Goal: Task Accomplishment & Management: Use online tool/utility

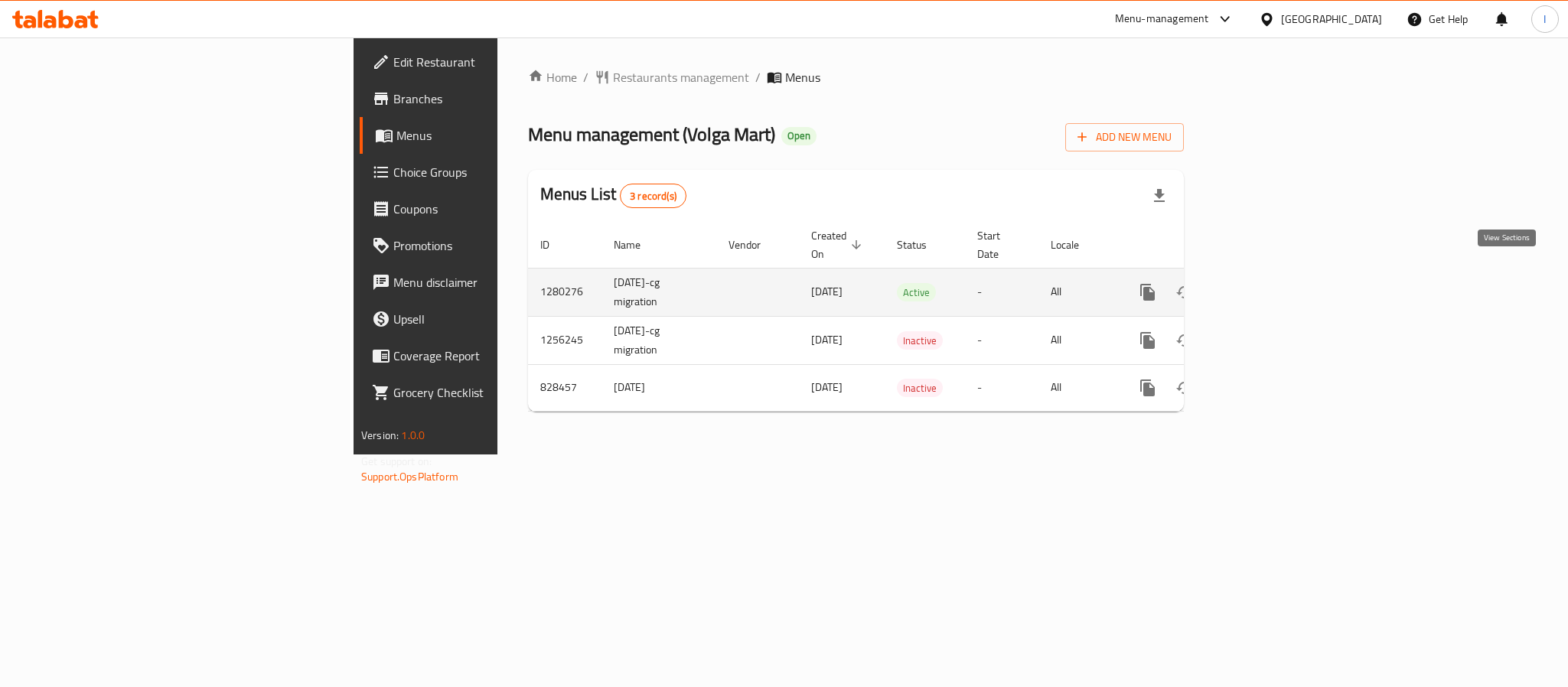
click at [1276, 286] on link "enhanced table" at bounding box center [1257, 292] width 37 height 37
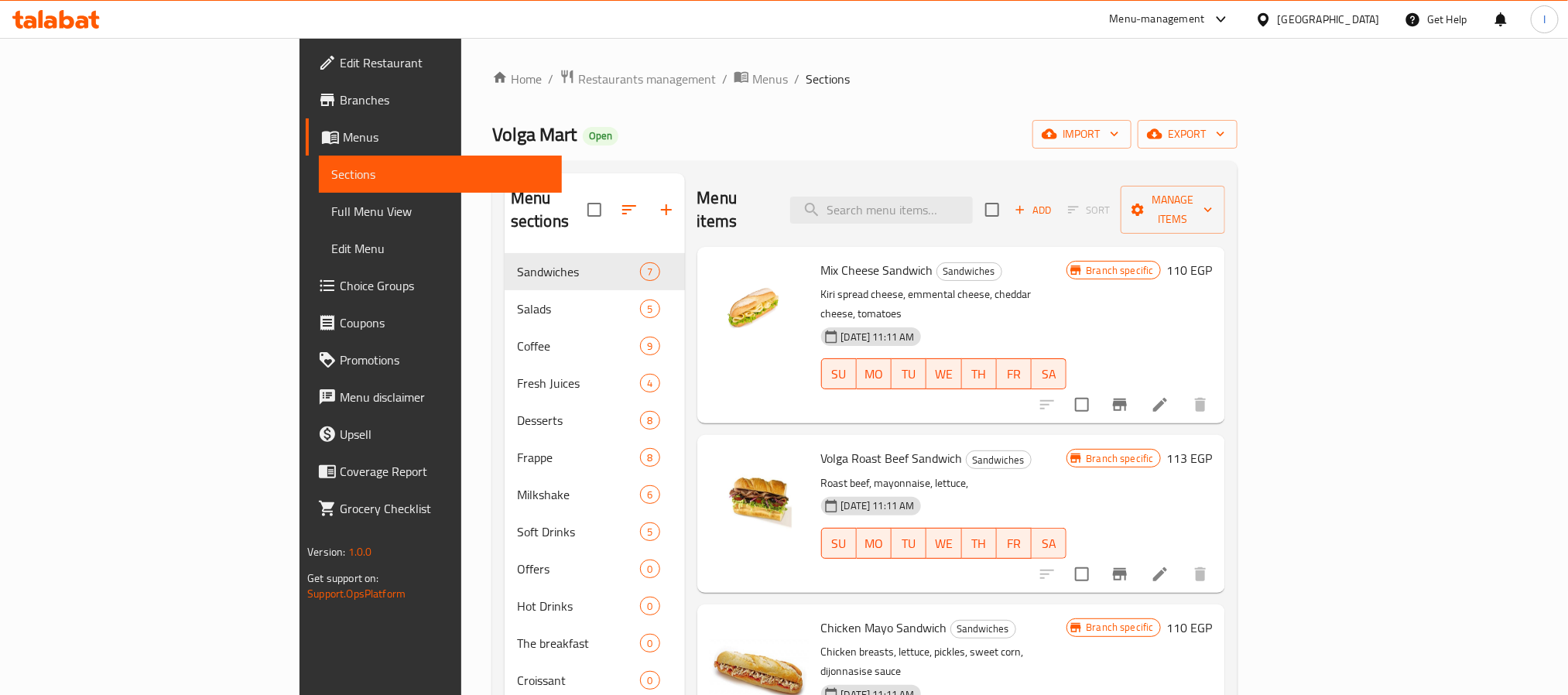
click at [1189, 110] on div "Home / Restaurants management / Menus / Sections Volga Mart Open import export …" at bounding box center [864, 560] width 745 height 983
click at [1226, 131] on span "export" at bounding box center [1187, 134] width 75 height 19
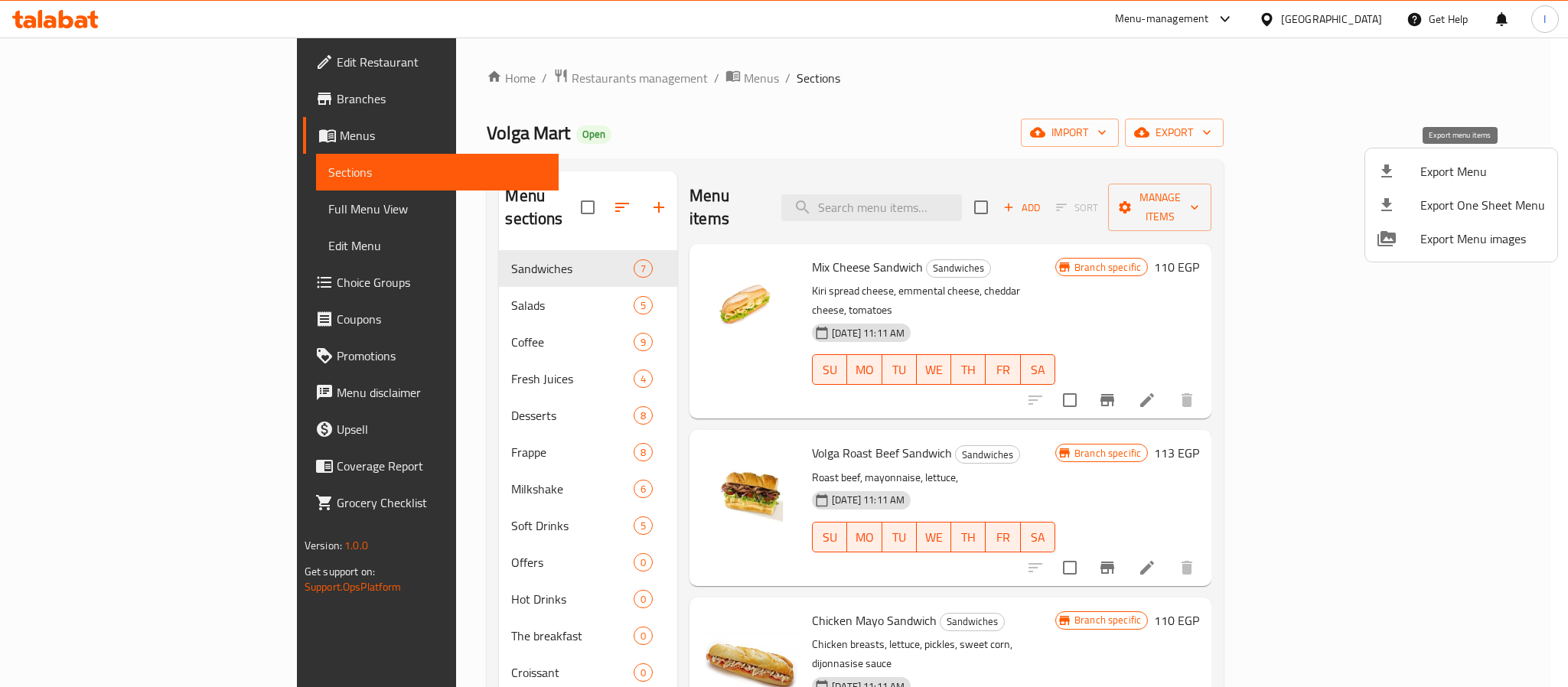
click at [1463, 186] on li "Export Menu" at bounding box center [1460, 171] width 192 height 34
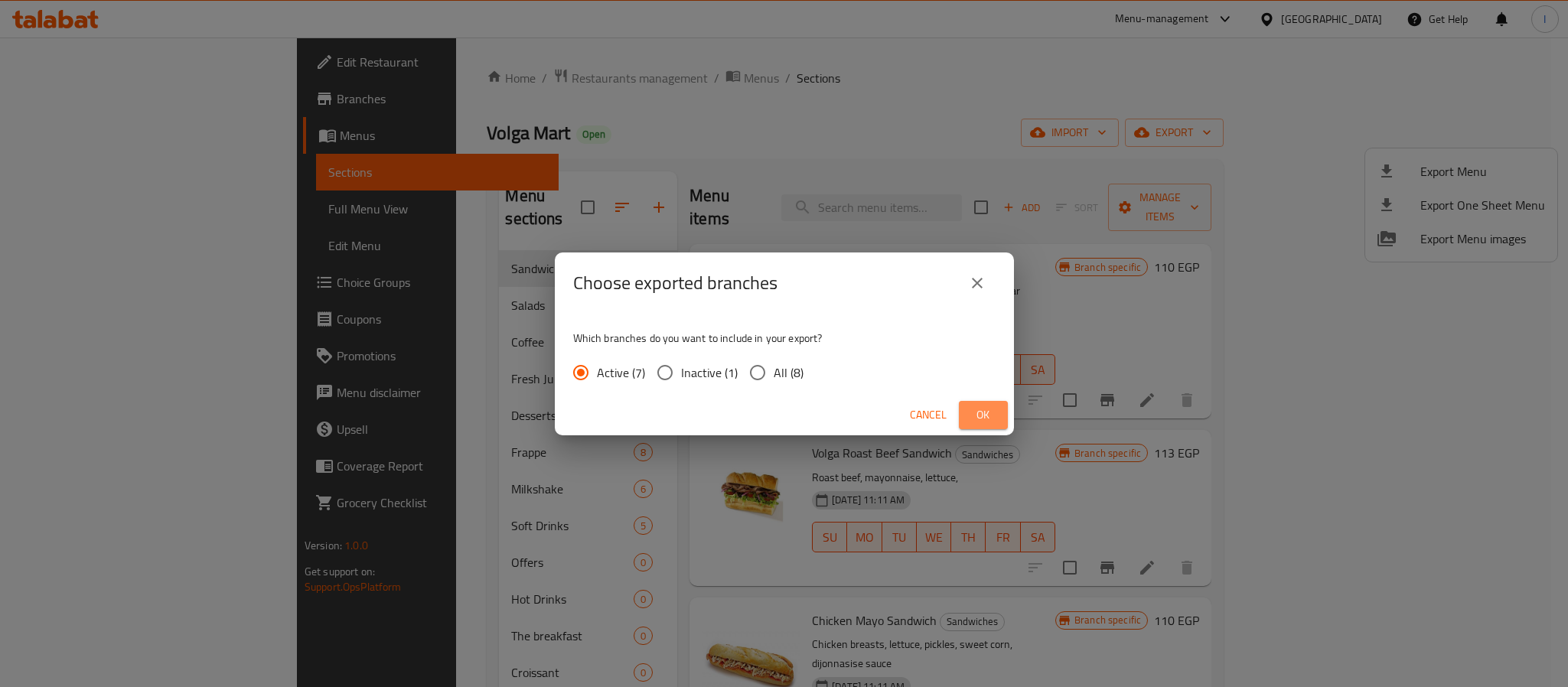
click at [983, 414] on span "Ok" at bounding box center [984, 415] width 25 height 19
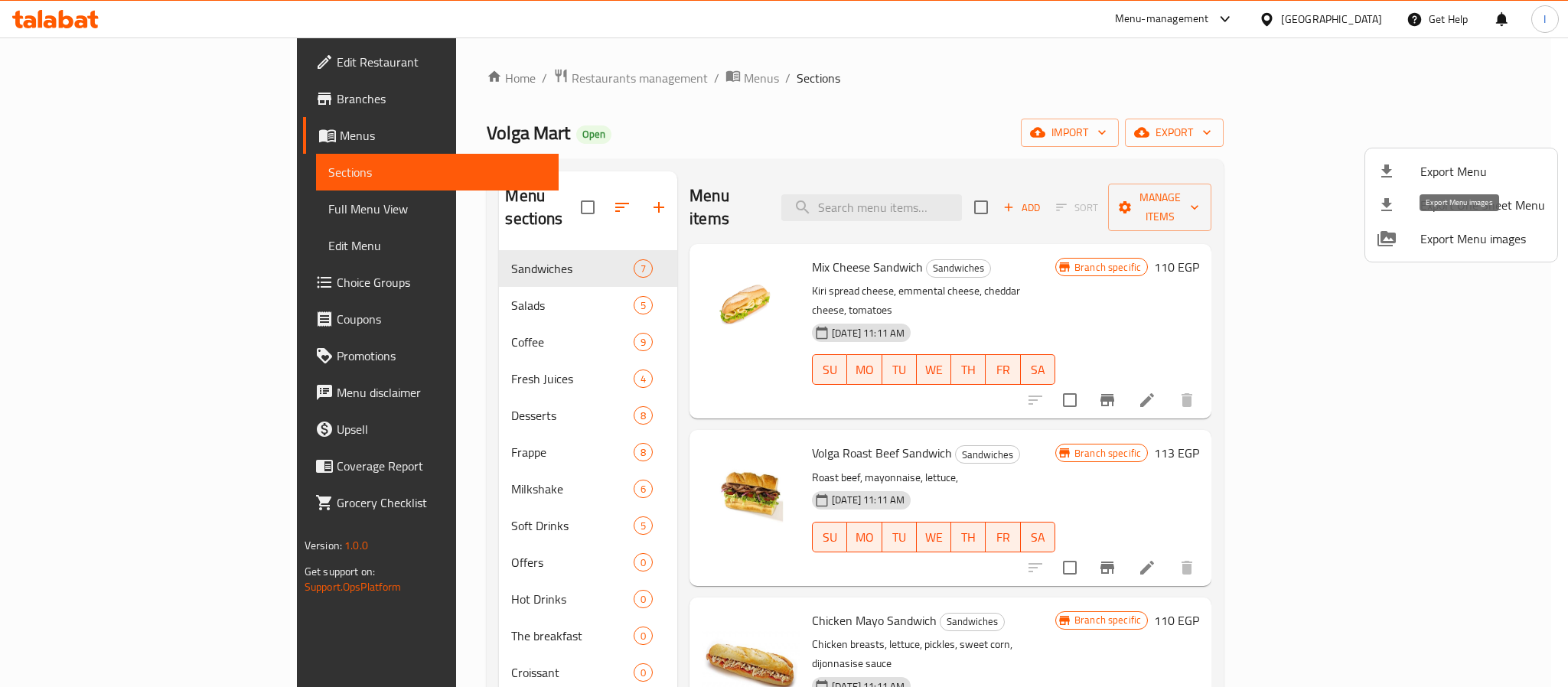
click at [1464, 238] on span "Export Menu images" at bounding box center [1482, 238] width 125 height 18
click at [971, 87] on div at bounding box center [784, 344] width 1568 height 687
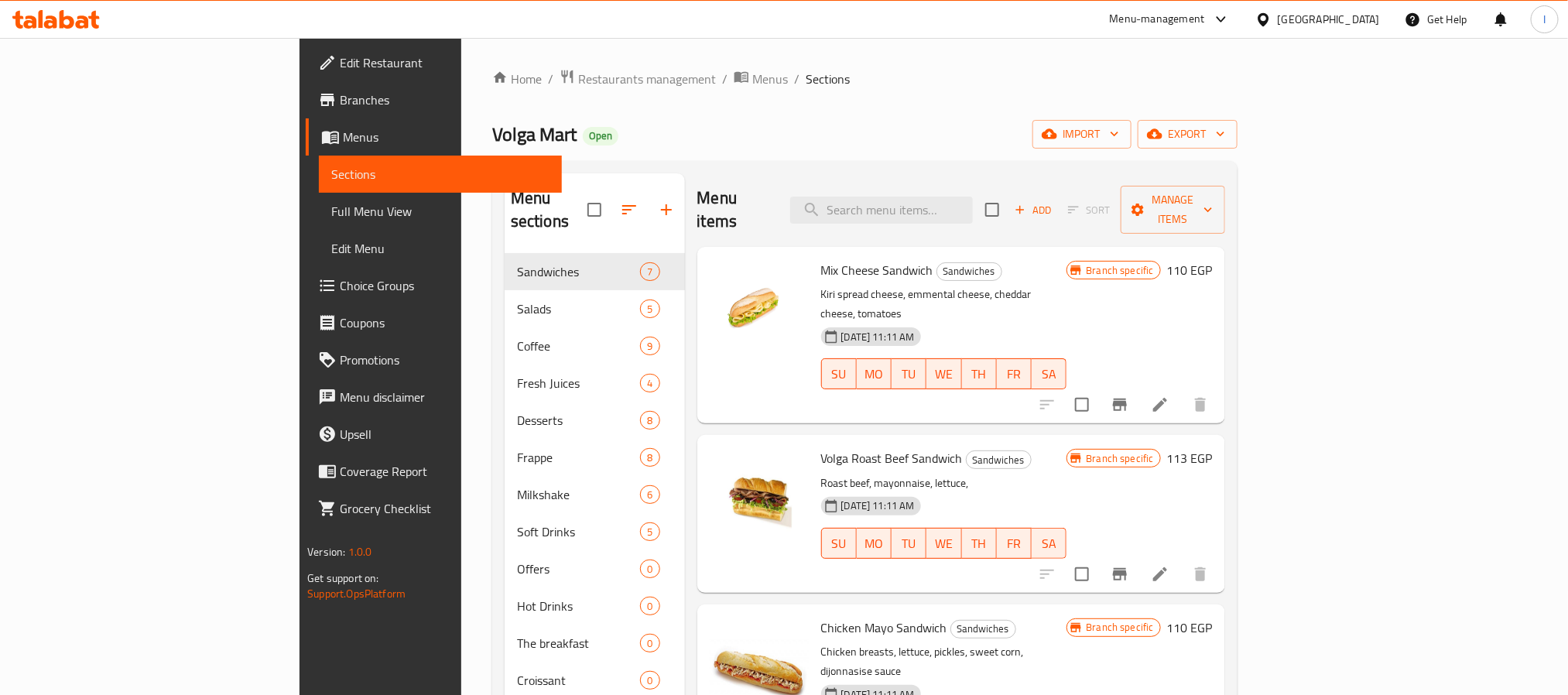
click at [941, 89] on div "Home / Restaurants management / Menus / Sections Volga Mart Open import export …" at bounding box center [864, 560] width 745 height 983
click at [578, 82] on span "Restaurants management" at bounding box center [647, 78] width 138 height 18
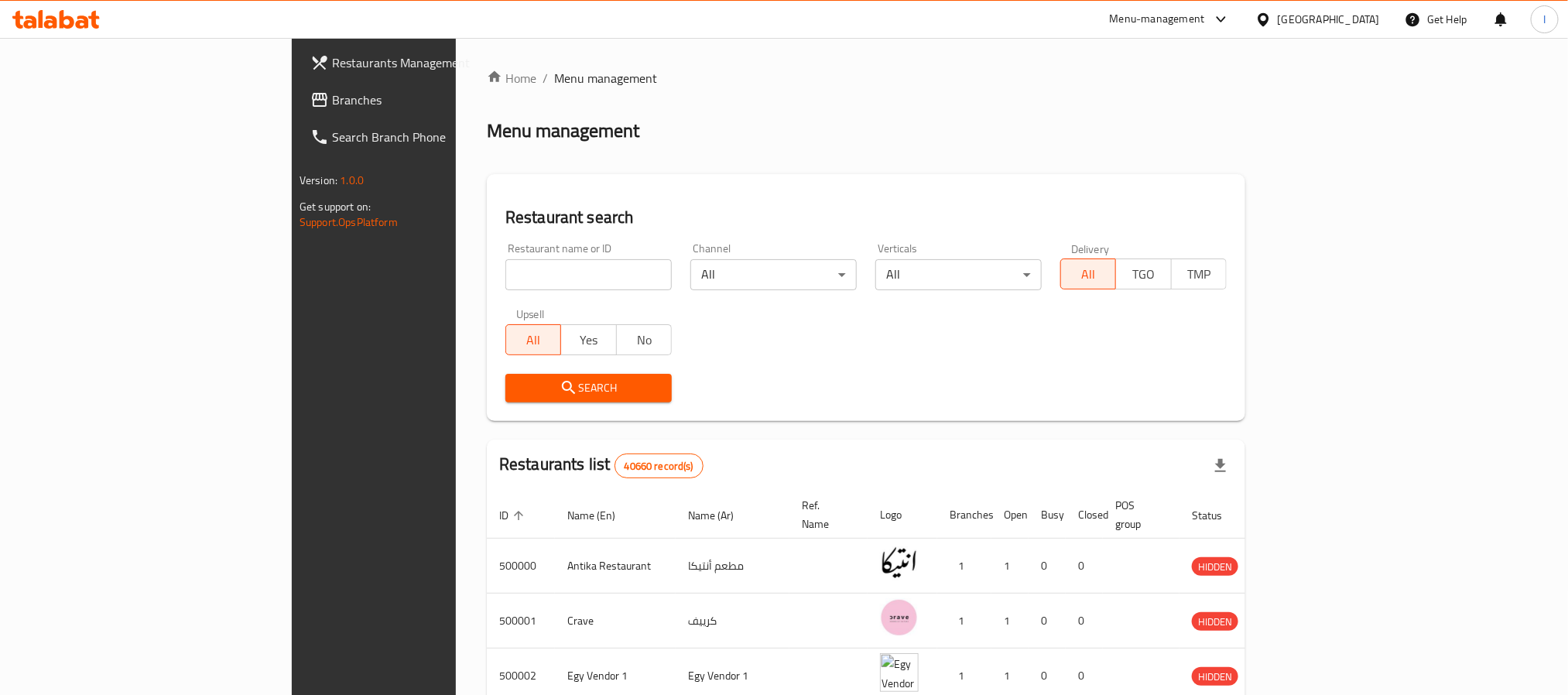
click at [332, 96] on span "Branches" at bounding box center [436, 100] width 209 height 18
